Goal: Information Seeking & Learning: Find specific page/section

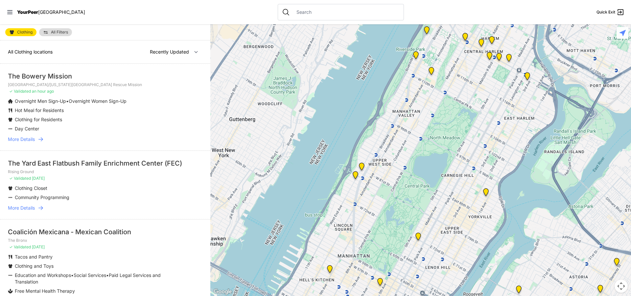
select select "nearby"
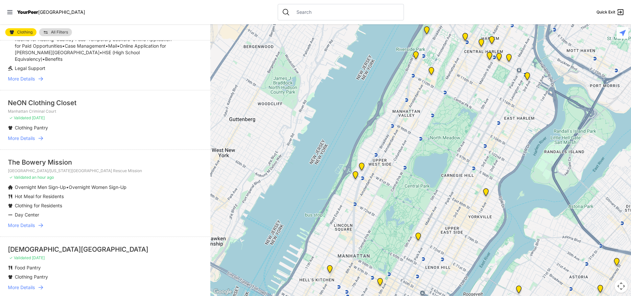
scroll to position [739, 0]
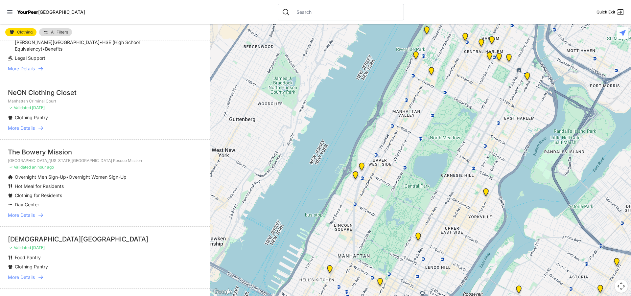
click at [27, 130] on span "More Details" at bounding box center [21, 128] width 27 height 7
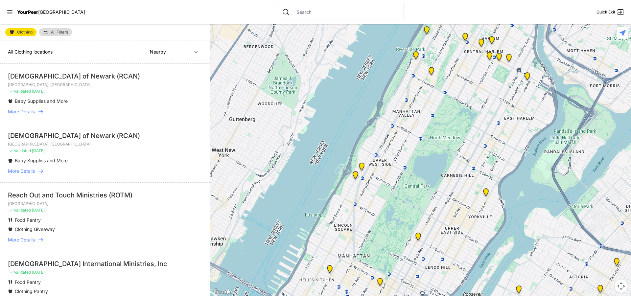
click at [29, 238] on span "More Details" at bounding box center [21, 240] width 27 height 7
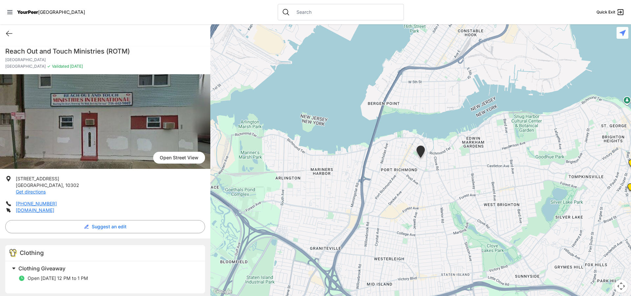
scroll to position [42, 0]
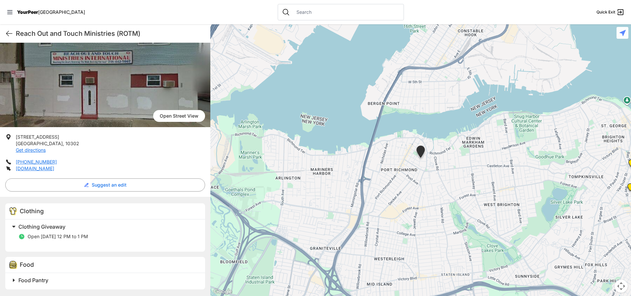
drag, startPoint x: 73, startPoint y: 18, endPoint x: 104, endPoint y: 22, distance: 31.1
click at [104, 22] on nav "YourPeer [GEOGRAPHIC_DATA] Quick Exit" at bounding box center [315, 12] width 631 height 24
drag, startPoint x: 104, startPoint y: 85, endPoint x: 107, endPoint y: 86, distance: 3.5
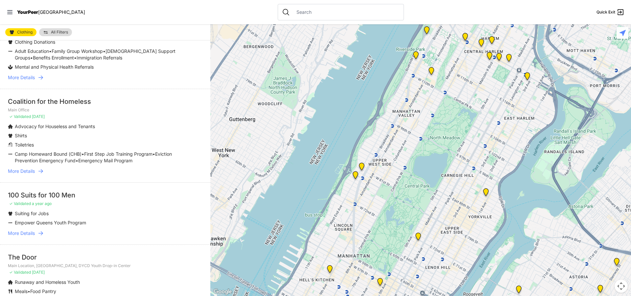
scroll to position [459, 0]
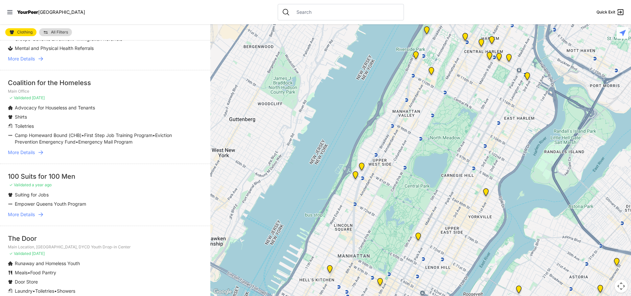
click at [29, 154] on span "More Details" at bounding box center [21, 152] width 27 height 7
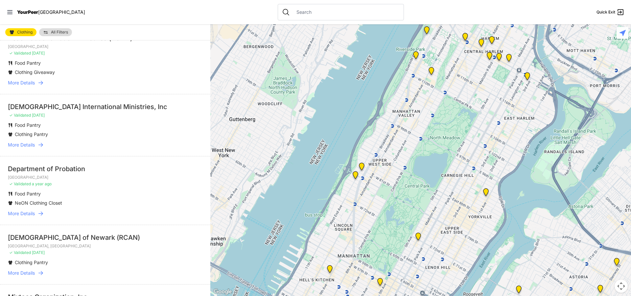
scroll to position [193, 0]
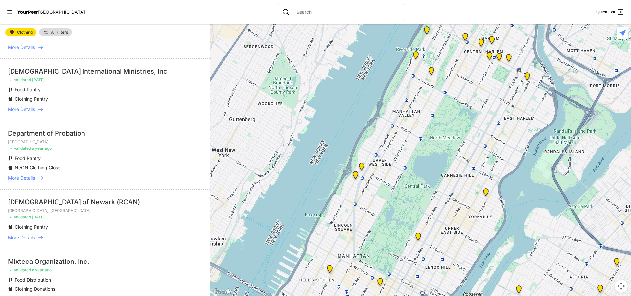
click at [31, 110] on span "More Details" at bounding box center [21, 109] width 27 height 7
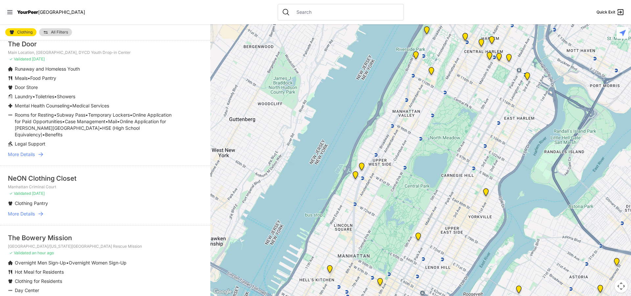
scroll to position [659, 0]
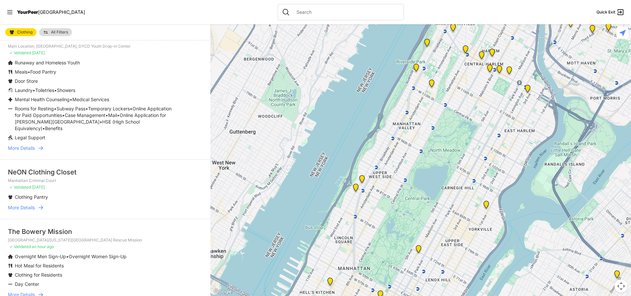
drag, startPoint x: 210, startPoint y: 181, endPoint x: 212, endPoint y: 199, distance: 18.2
click at [210, 199] on div at bounding box center [420, 160] width 421 height 272
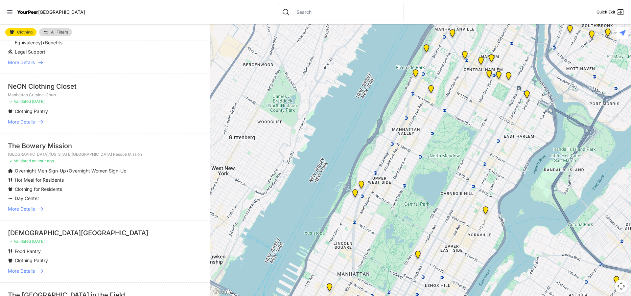
scroll to position [747, 0]
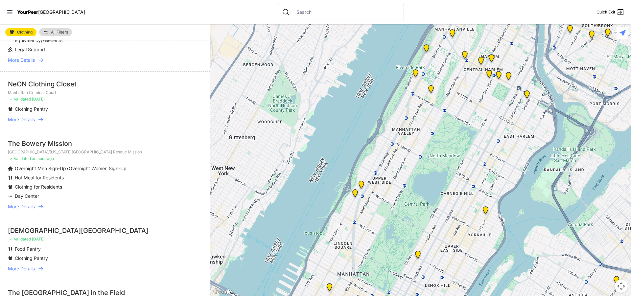
click at [26, 208] on span "More Details" at bounding box center [21, 206] width 27 height 7
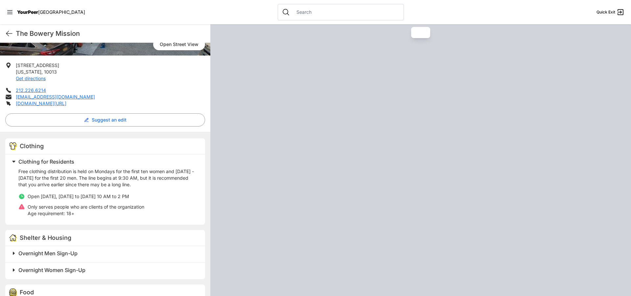
scroll to position [123, 0]
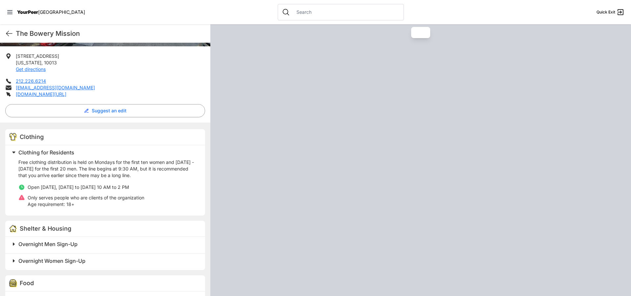
click at [61, 226] on span "Shelter & Housing" at bounding box center [46, 228] width 52 height 7
click at [70, 246] on span "Overnight Men Sign-Up" at bounding box center [47, 244] width 59 height 7
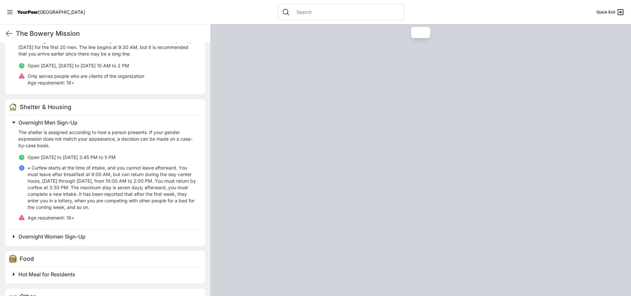
scroll to position [247, 0]
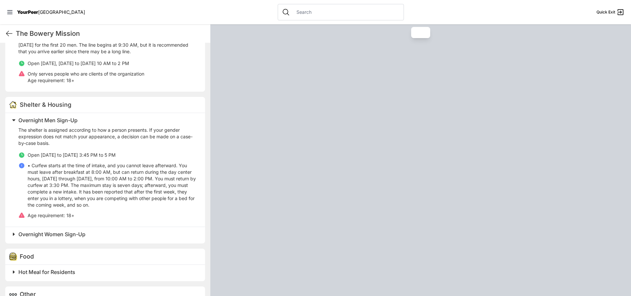
click at [74, 235] on span "Overnight Women Sign-Up" at bounding box center [51, 234] width 67 height 7
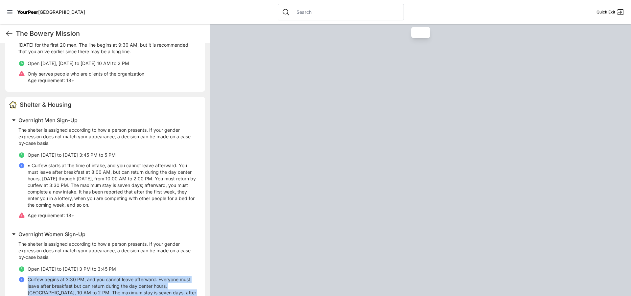
drag, startPoint x: 211, startPoint y: 237, endPoint x: 209, endPoint y: 268, distance: 31.6
click at [209, 268] on main "The Bowery Mission Quick Exit The Bowery Mission Tribeca Campus/[US_STATE][GEOG…" at bounding box center [315, 160] width 631 height 272
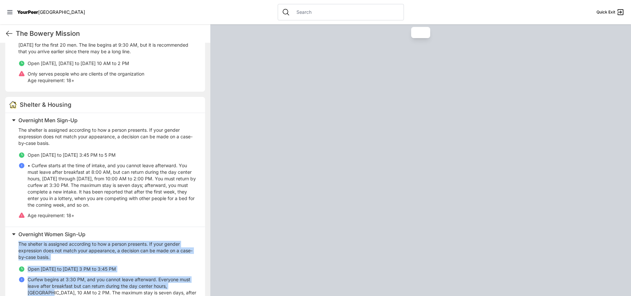
drag, startPoint x: 208, startPoint y: 241, endPoint x: 213, endPoint y: 250, distance: 10.4
click at [212, 277] on main "The Bowery Mission Quick Exit The Bowery Mission Tribeca Campus/[US_STATE][GEOG…" at bounding box center [315, 160] width 631 height 272
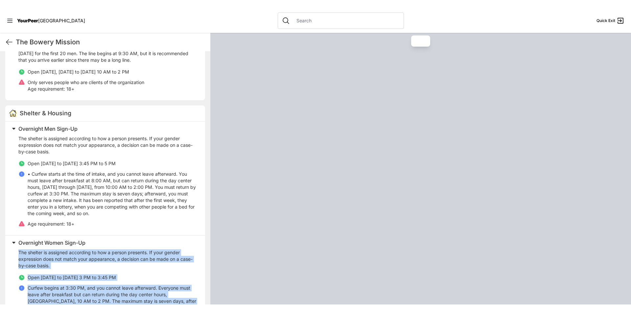
scroll to position [360, 0]
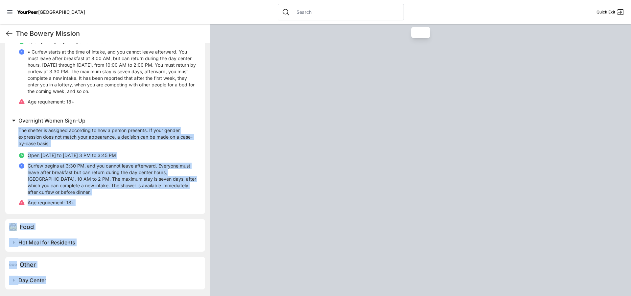
click at [29, 228] on span "Food" at bounding box center [27, 227] width 14 height 7
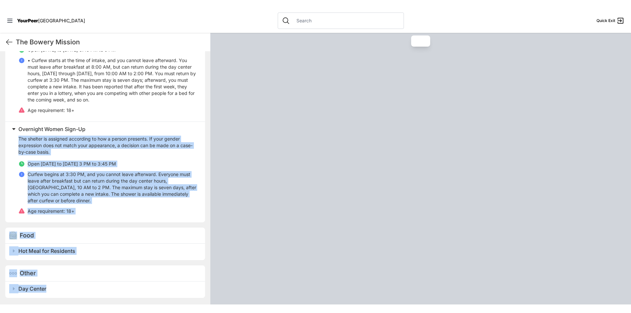
scroll to position [343, 0]
